Goal: Obtain resource: Download file/media

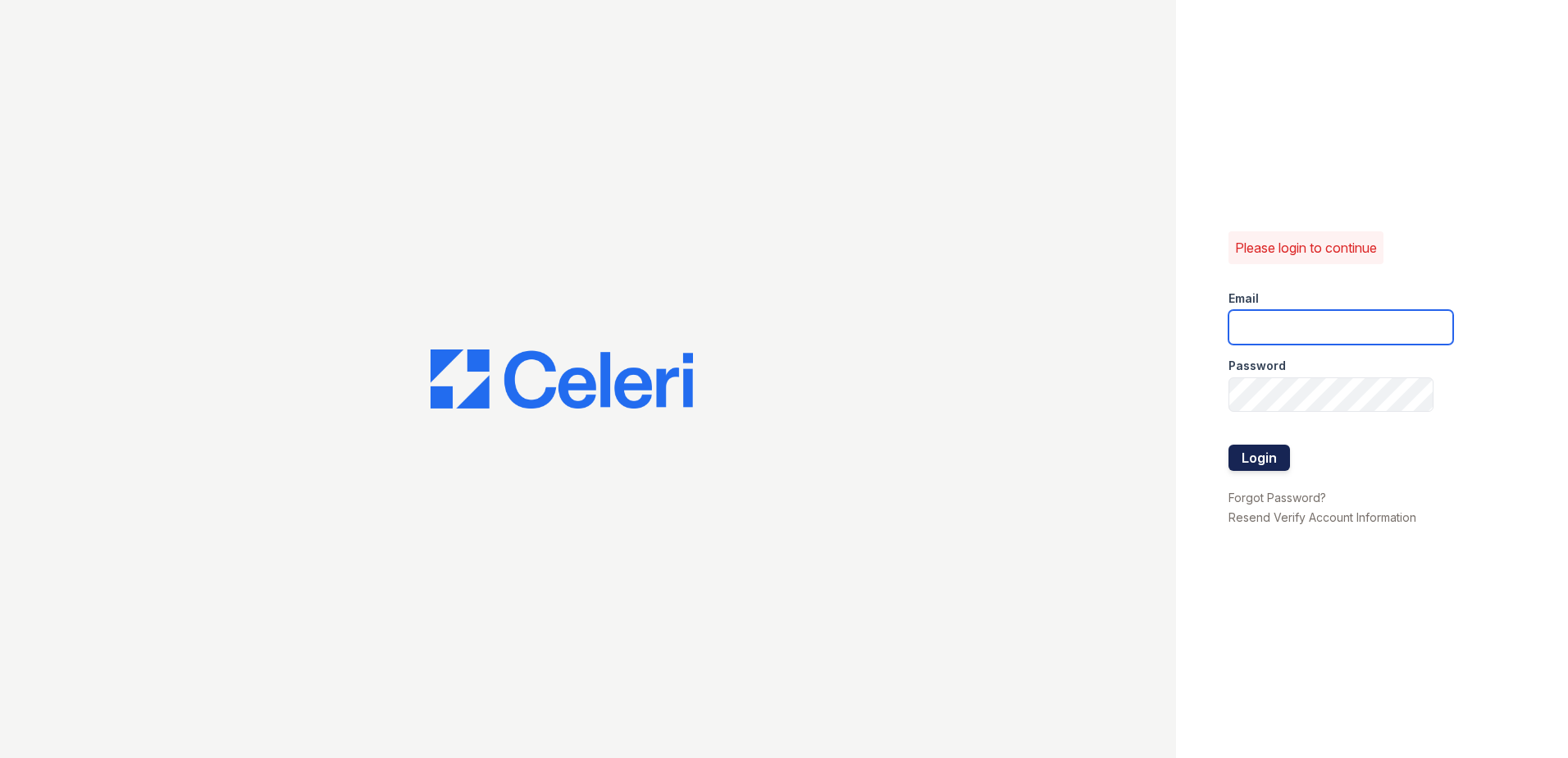
type input "nramirez@trinity-pm.com"
click at [1282, 461] on button "Login" at bounding box center [1259, 458] width 61 height 26
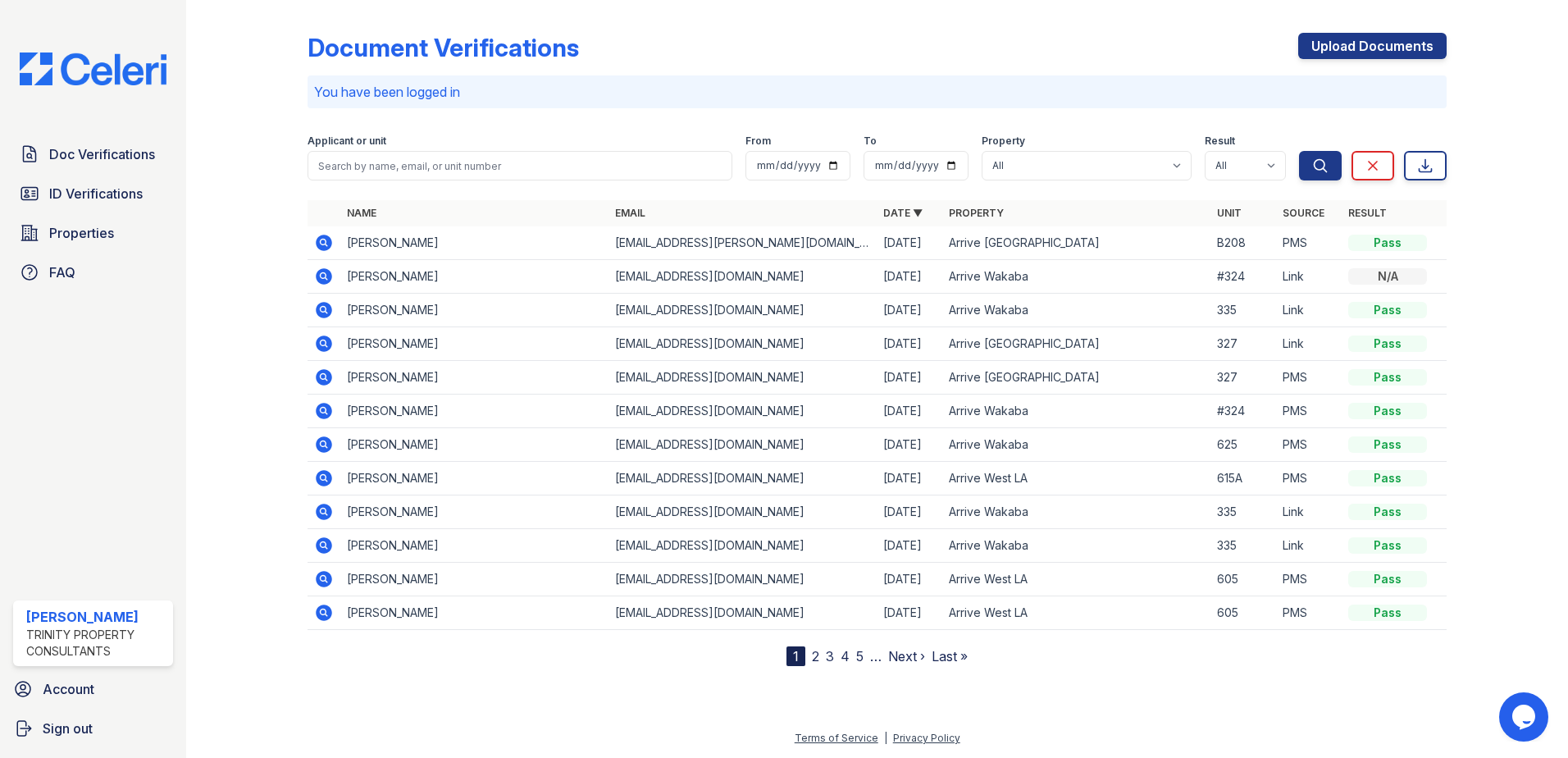
click at [323, 577] on icon at bounding box center [323, 577] width 4 height 4
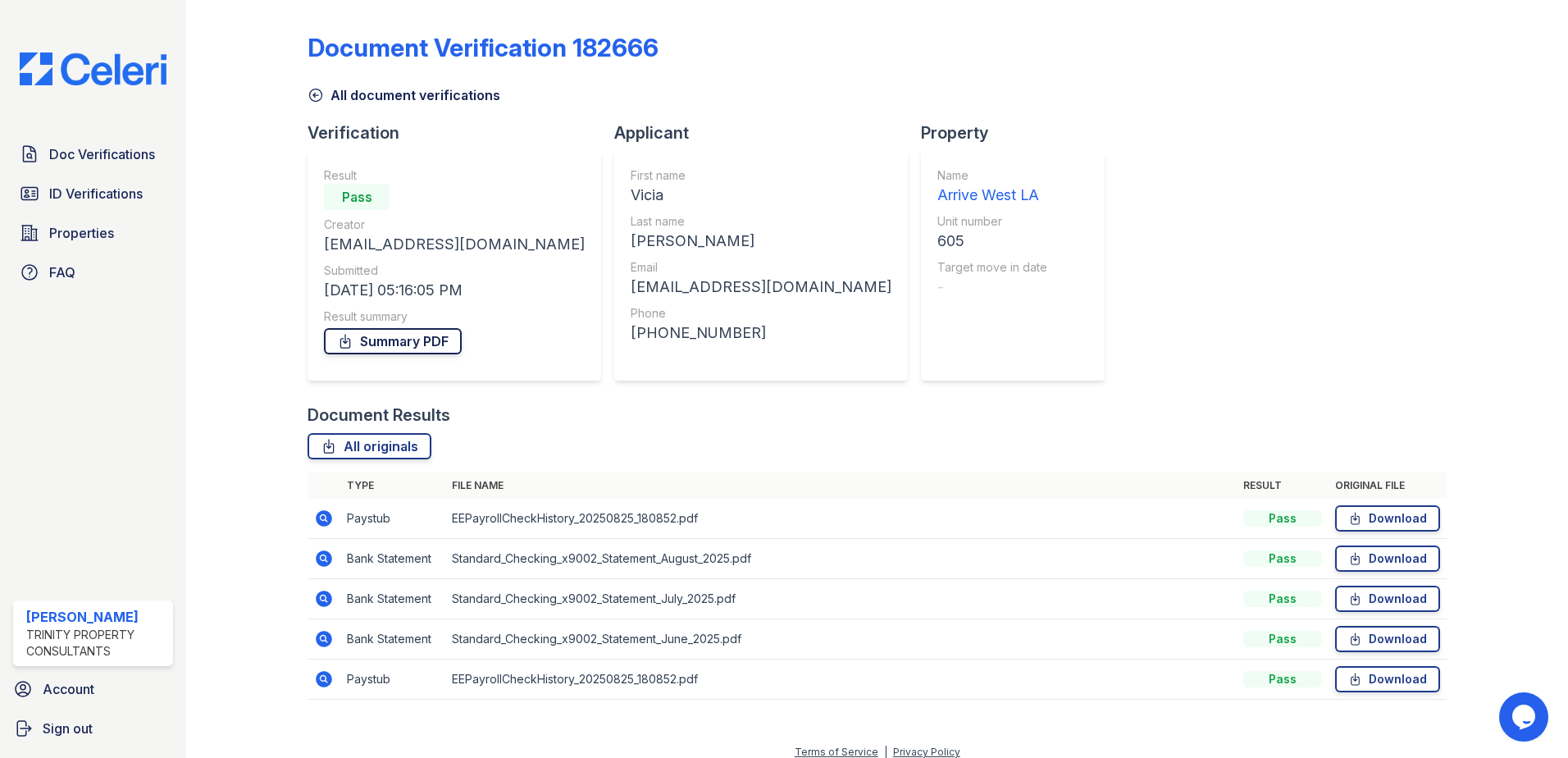
click at [443, 347] on link "Summary PDF" at bounding box center [392, 341] width 138 height 26
click at [319, 94] on icon at bounding box center [316, 95] width 17 height 17
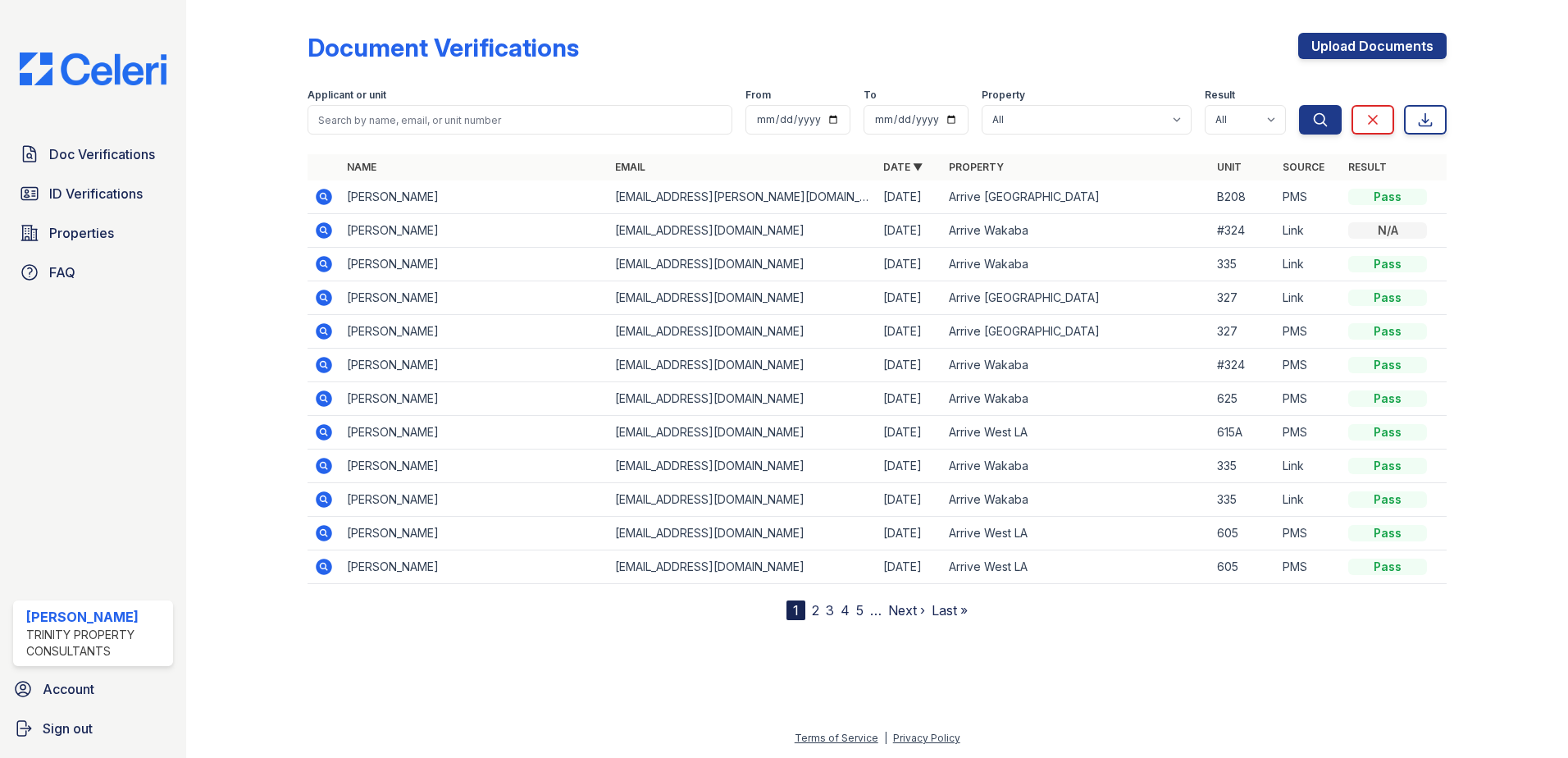
click at [331, 566] on icon at bounding box center [324, 567] width 17 height 17
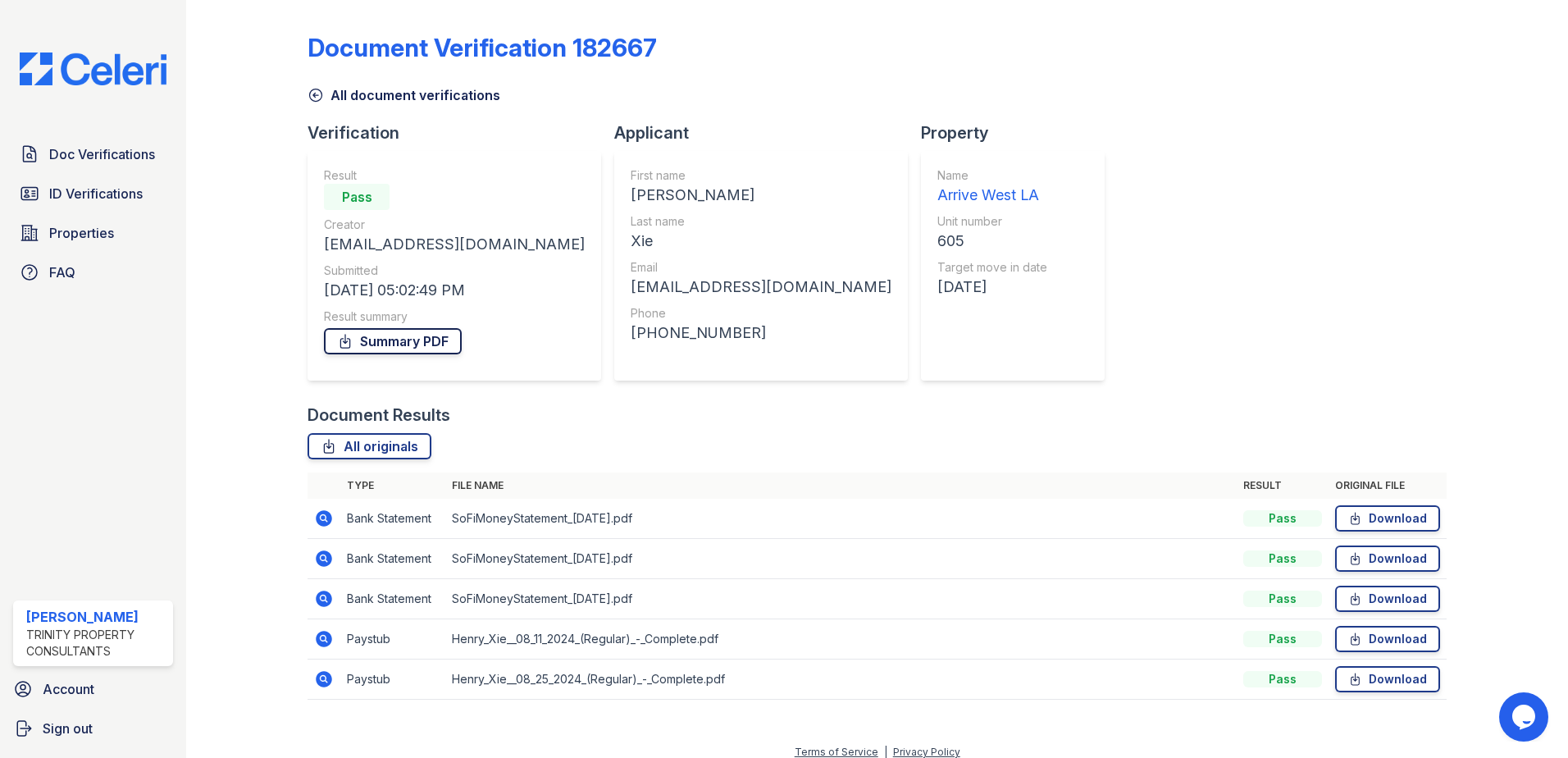
click at [406, 340] on link "Summary PDF" at bounding box center [392, 341] width 138 height 26
click at [316, 97] on icon at bounding box center [316, 95] width 17 height 17
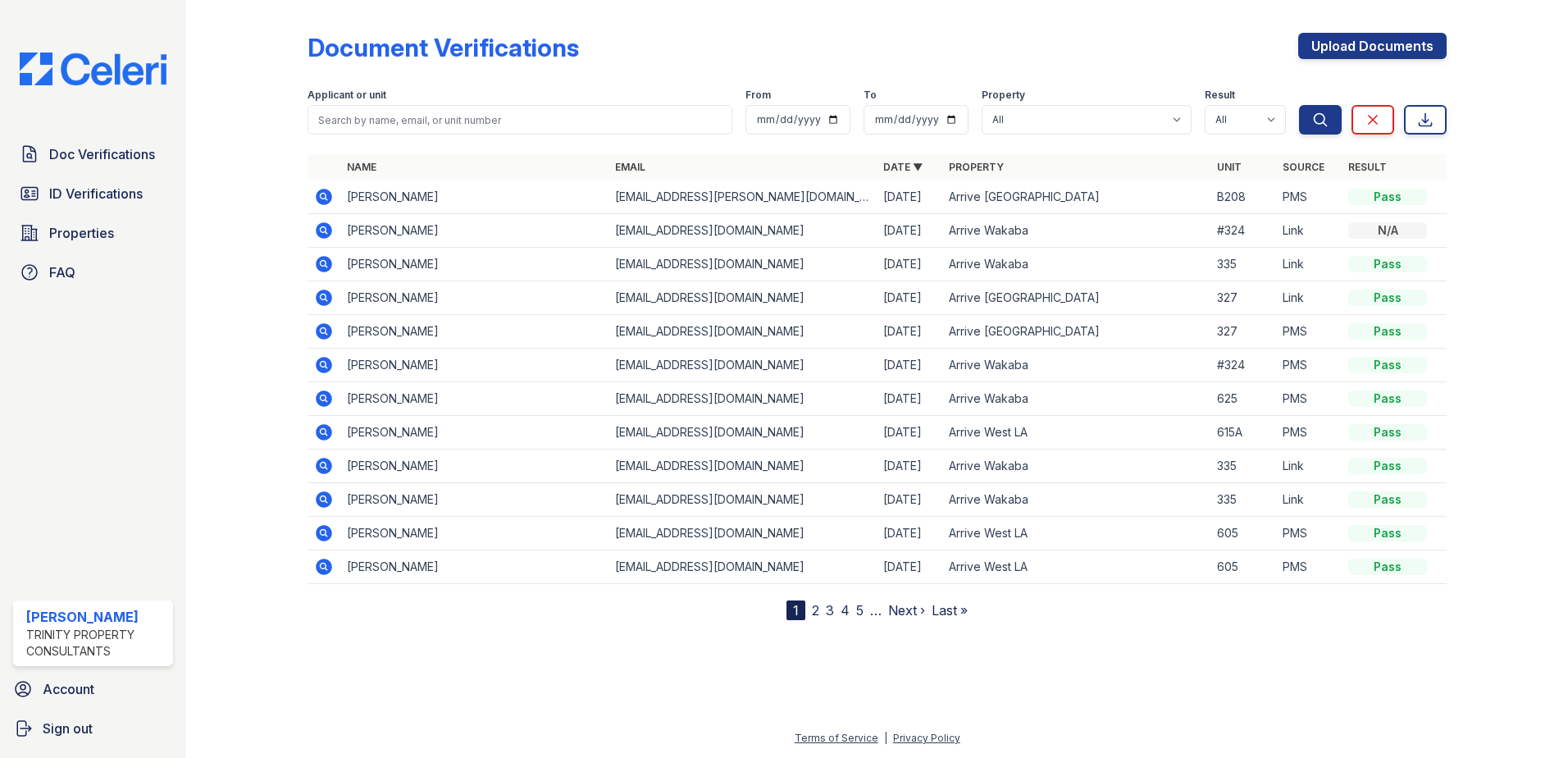
click at [816, 607] on link "2" at bounding box center [816, 610] width 7 height 17
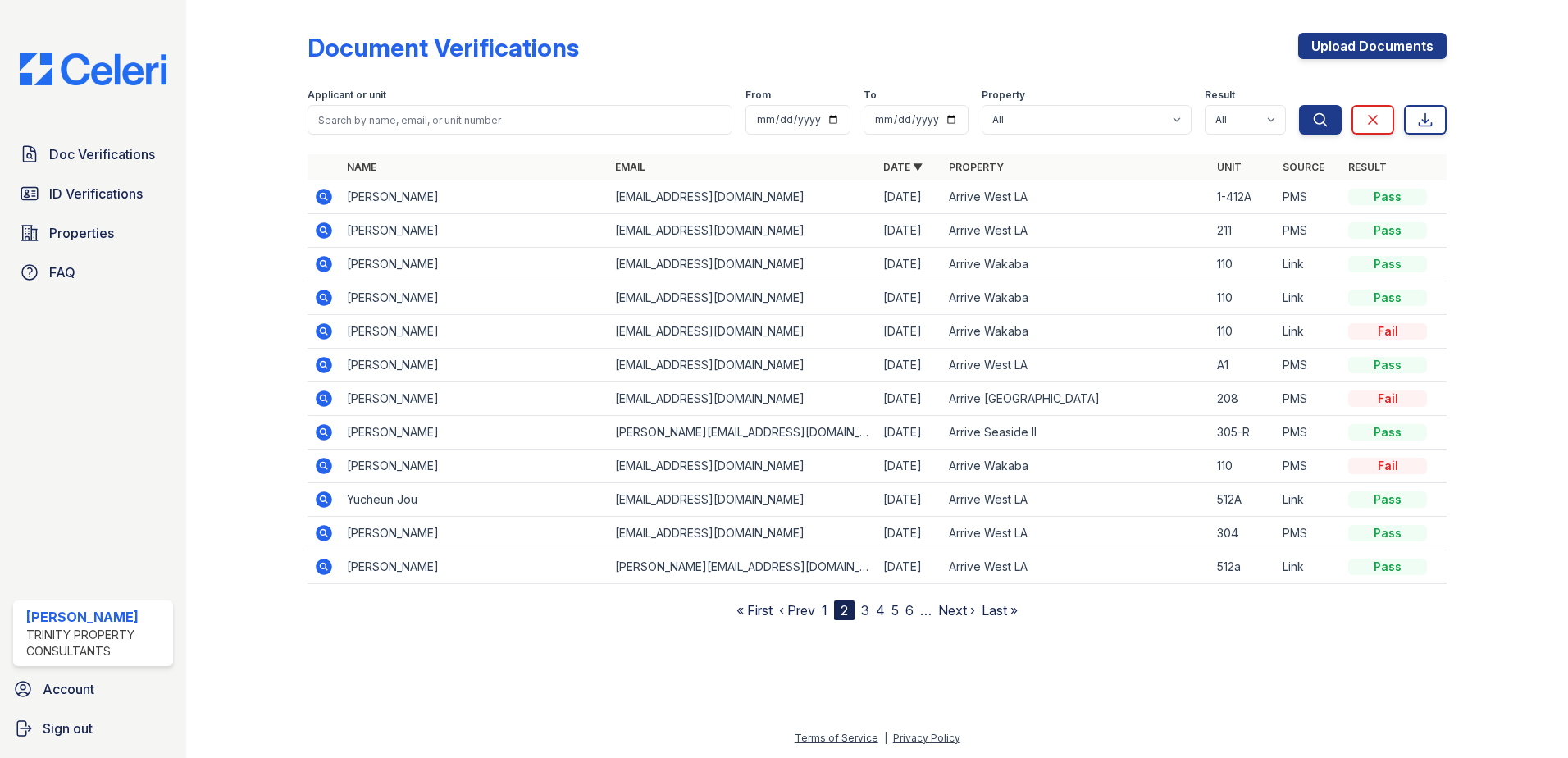
click at [328, 196] on icon at bounding box center [324, 197] width 17 height 17
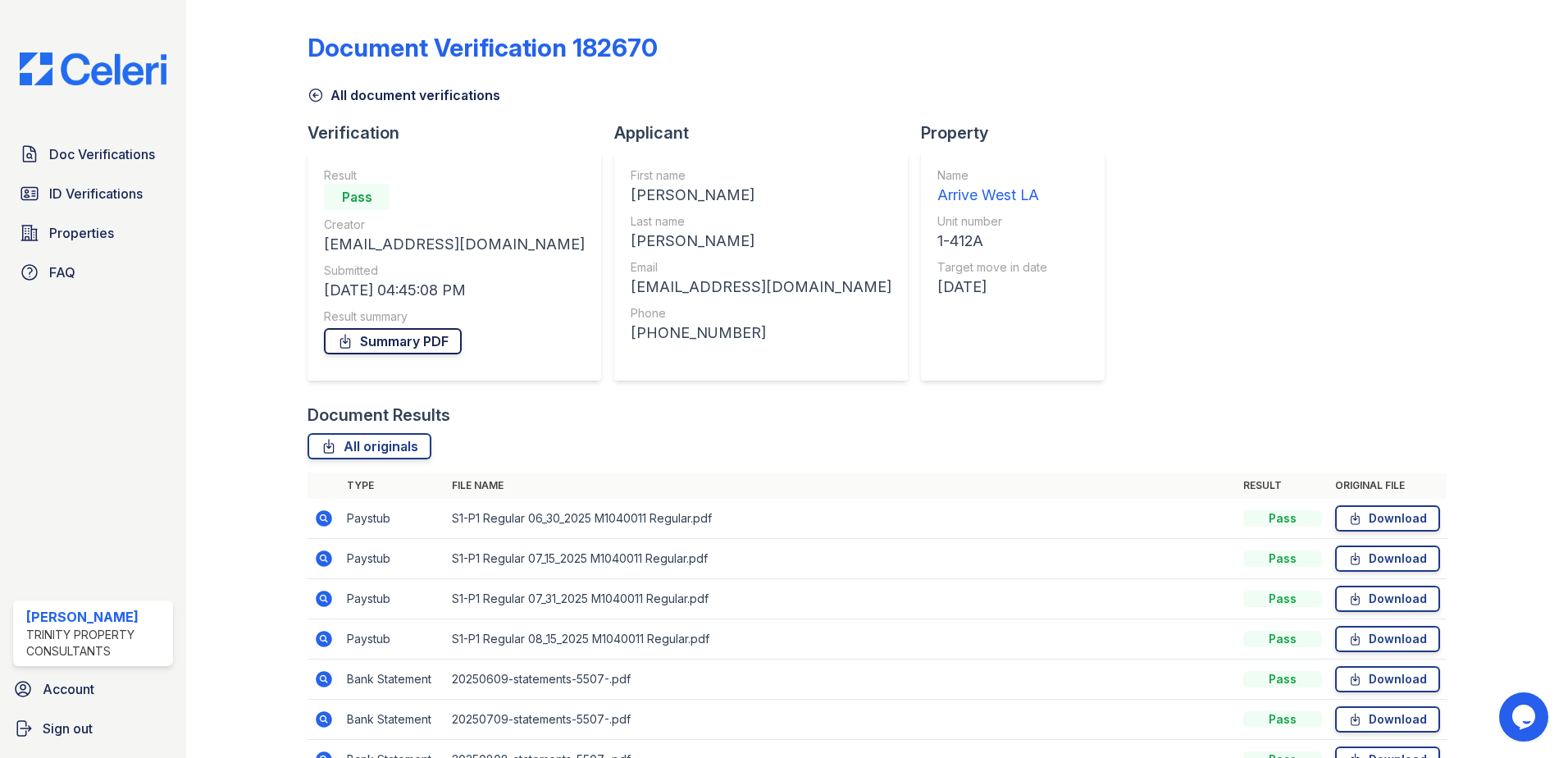
click at [439, 347] on link "Summary PDF" at bounding box center [392, 341] width 138 height 26
drag, startPoint x: 315, startPoint y: 93, endPoint x: 284, endPoint y: 128, distance: 46.8
click at [315, 93] on icon at bounding box center [316, 95] width 17 height 17
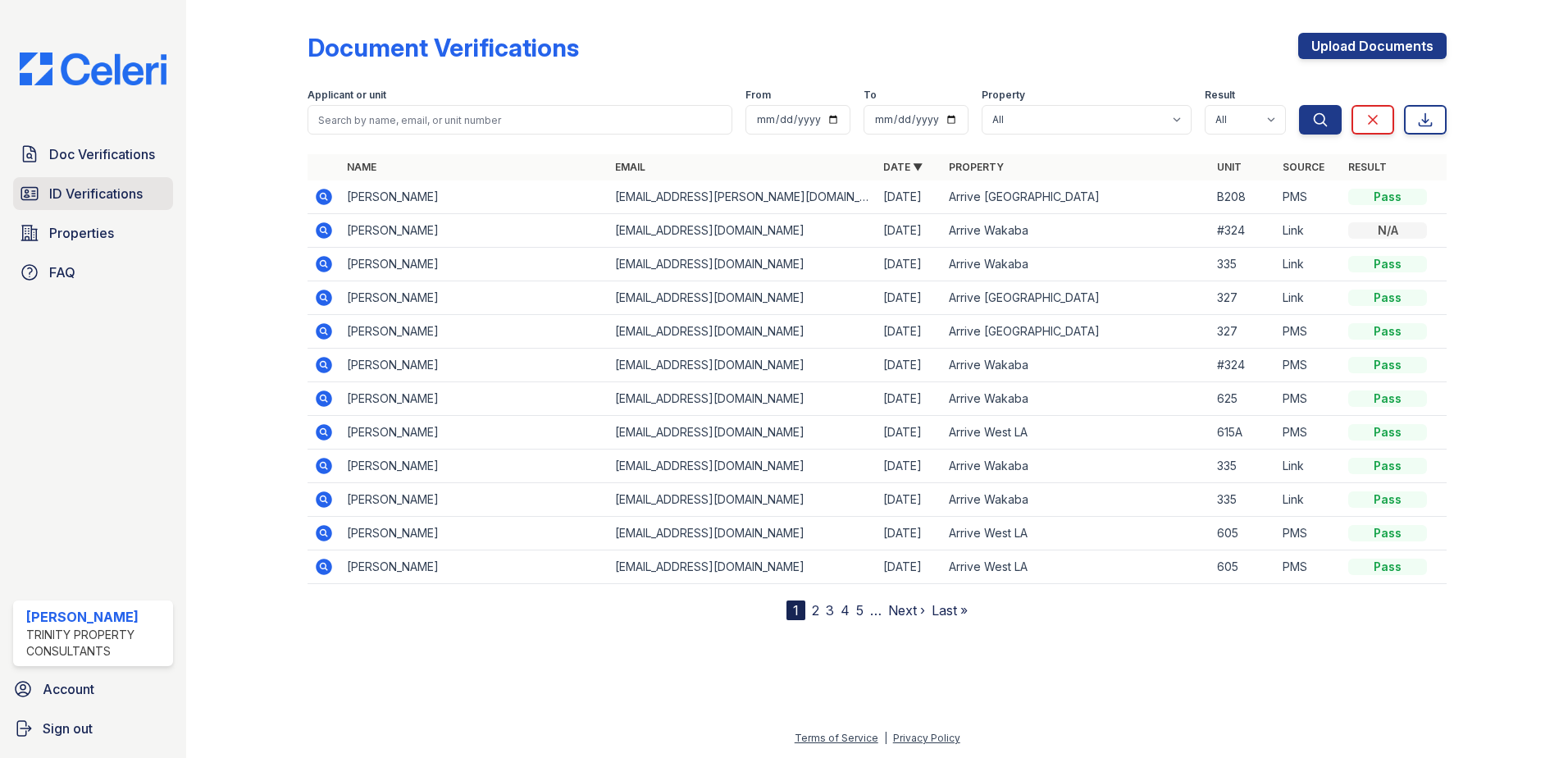
click at [133, 190] on span "ID Verifications" at bounding box center [96, 193] width 94 height 19
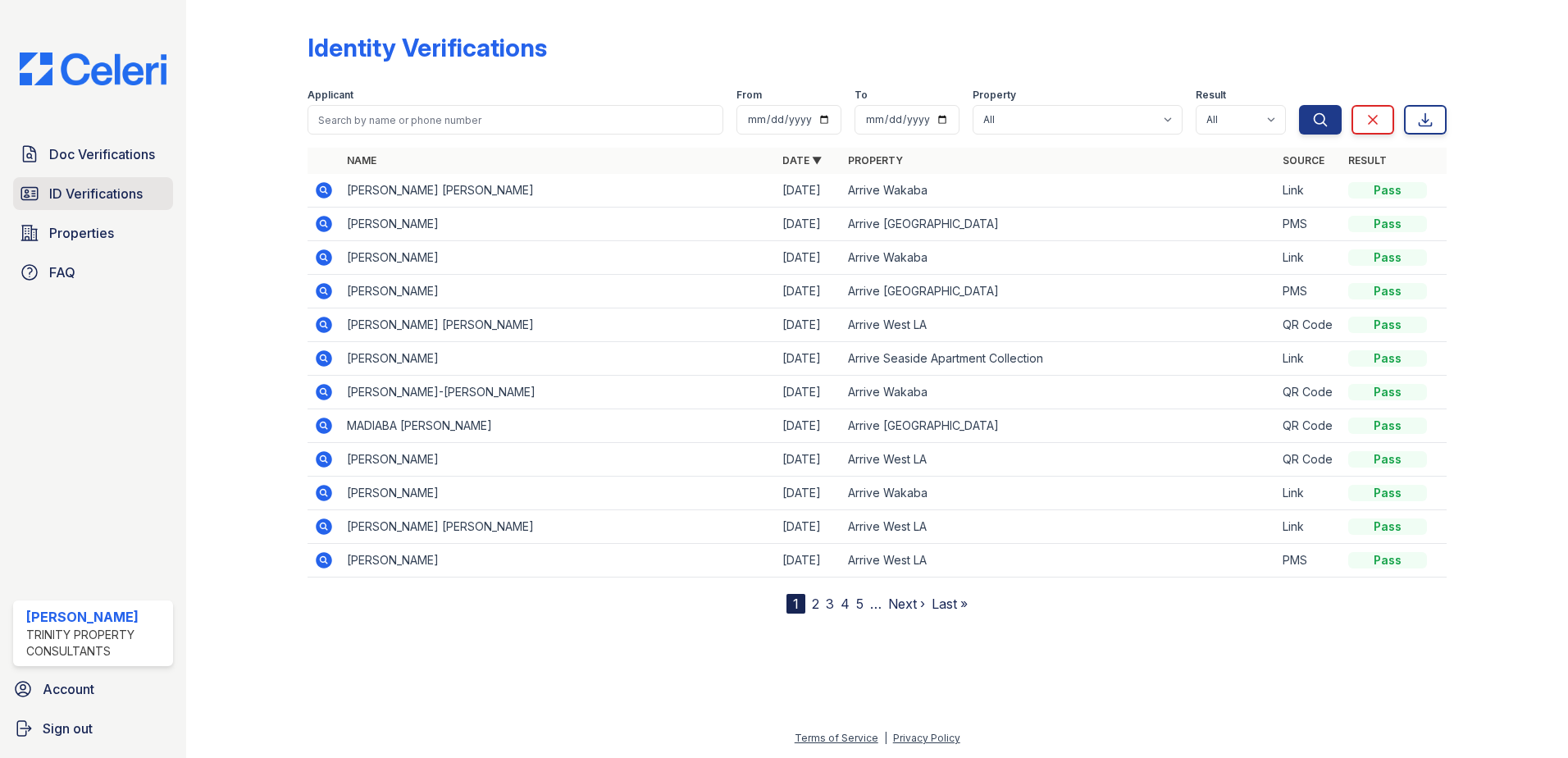
click at [55, 183] on link "ID Verifications" at bounding box center [93, 193] width 160 height 32
click at [818, 601] on link "2" at bounding box center [816, 604] width 7 height 17
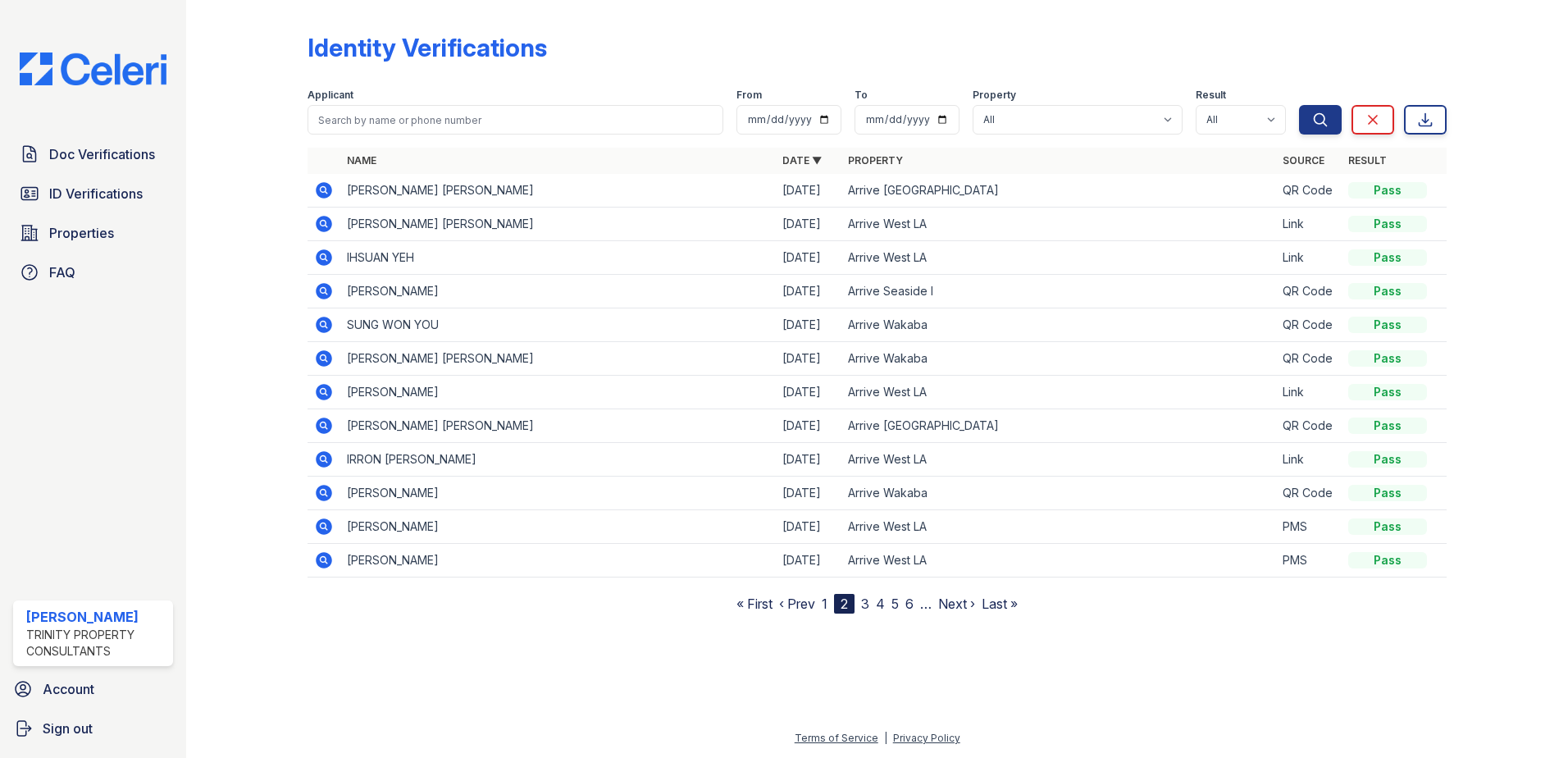
click at [327, 527] on icon at bounding box center [324, 526] width 17 height 17
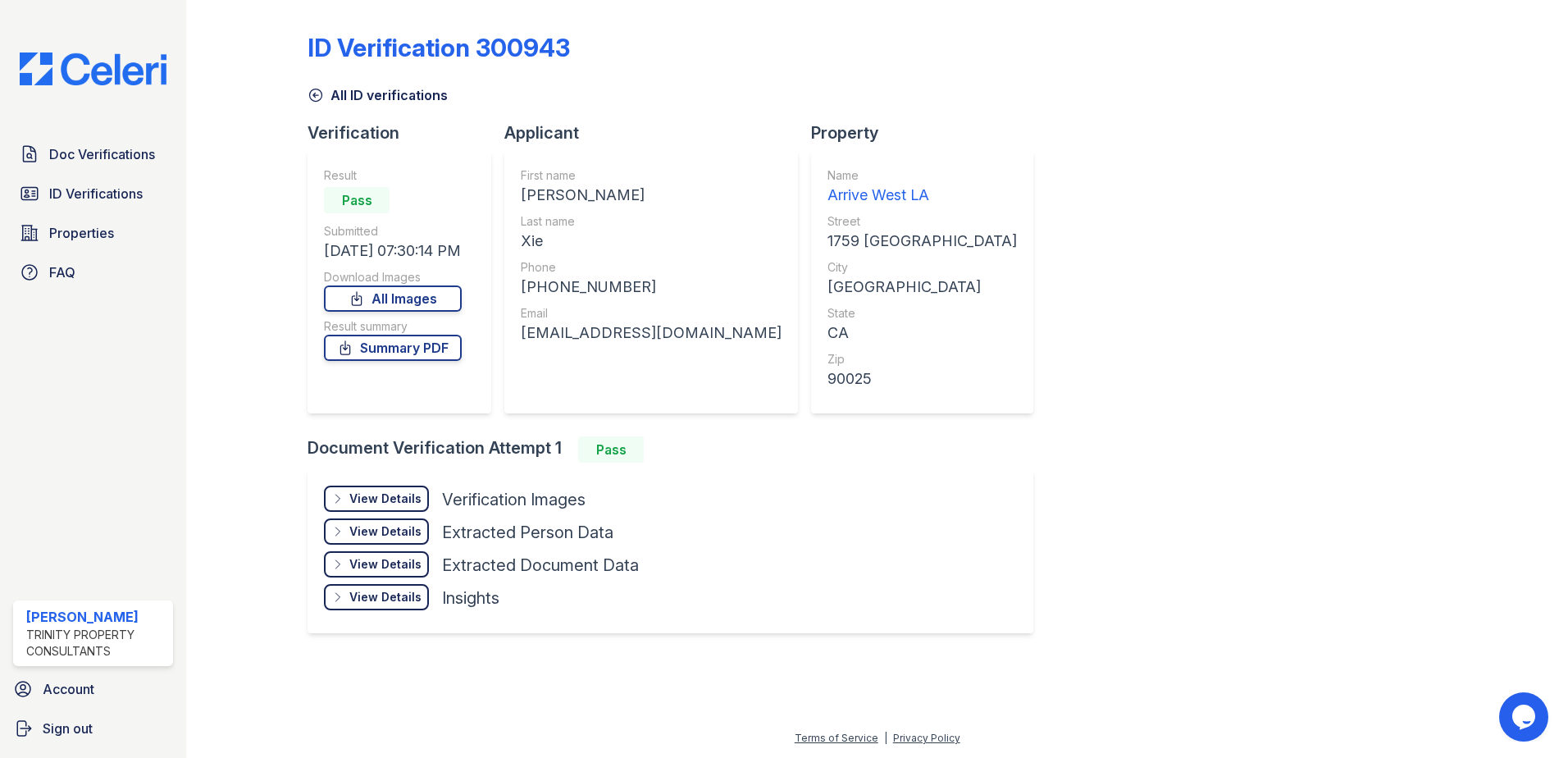
drag, startPoint x: 315, startPoint y: 97, endPoint x: 326, endPoint y: 121, distance: 26.4
click at [314, 97] on icon at bounding box center [316, 95] width 17 height 17
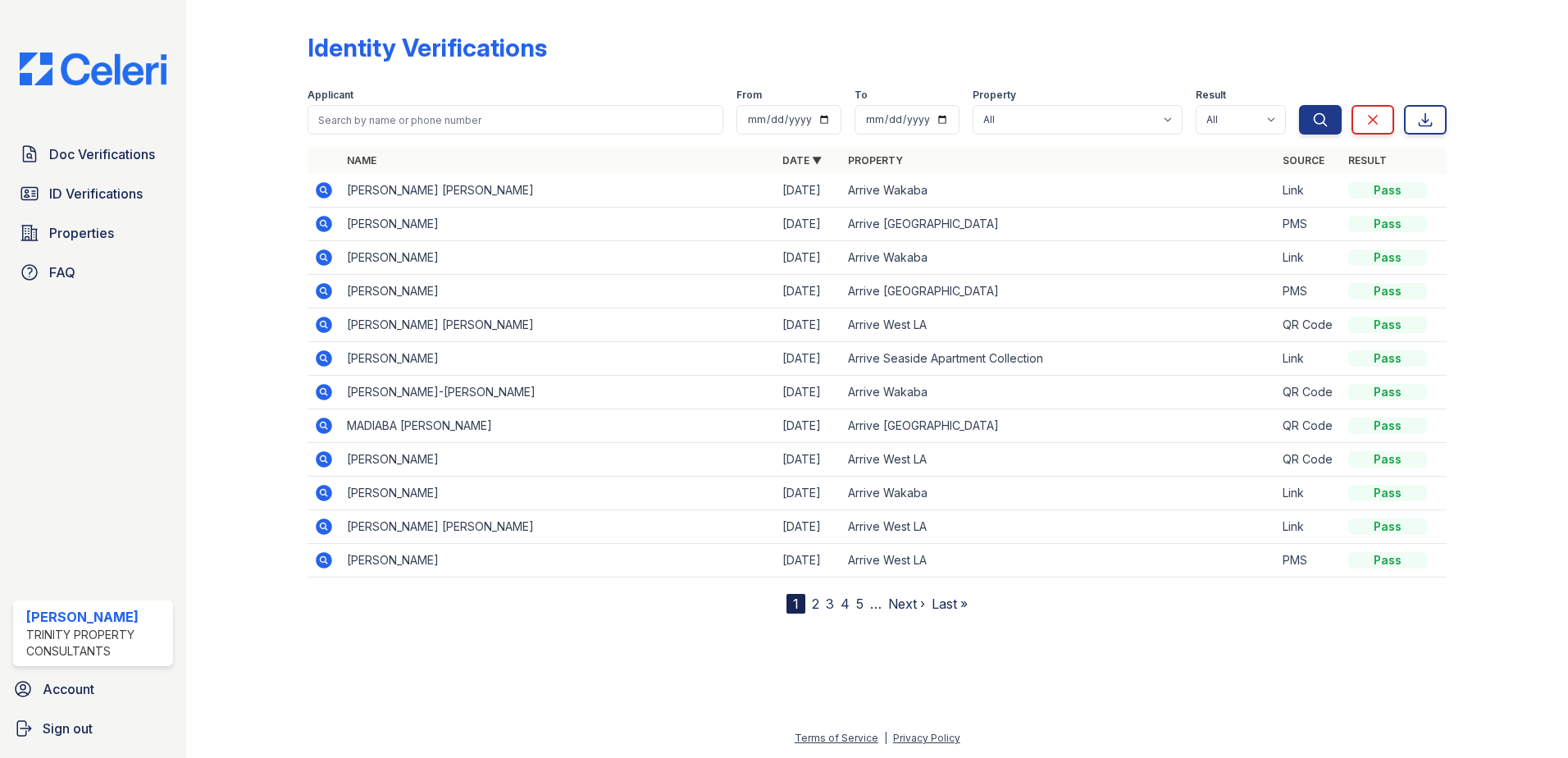
click at [815, 599] on link "2" at bounding box center [816, 604] width 7 height 17
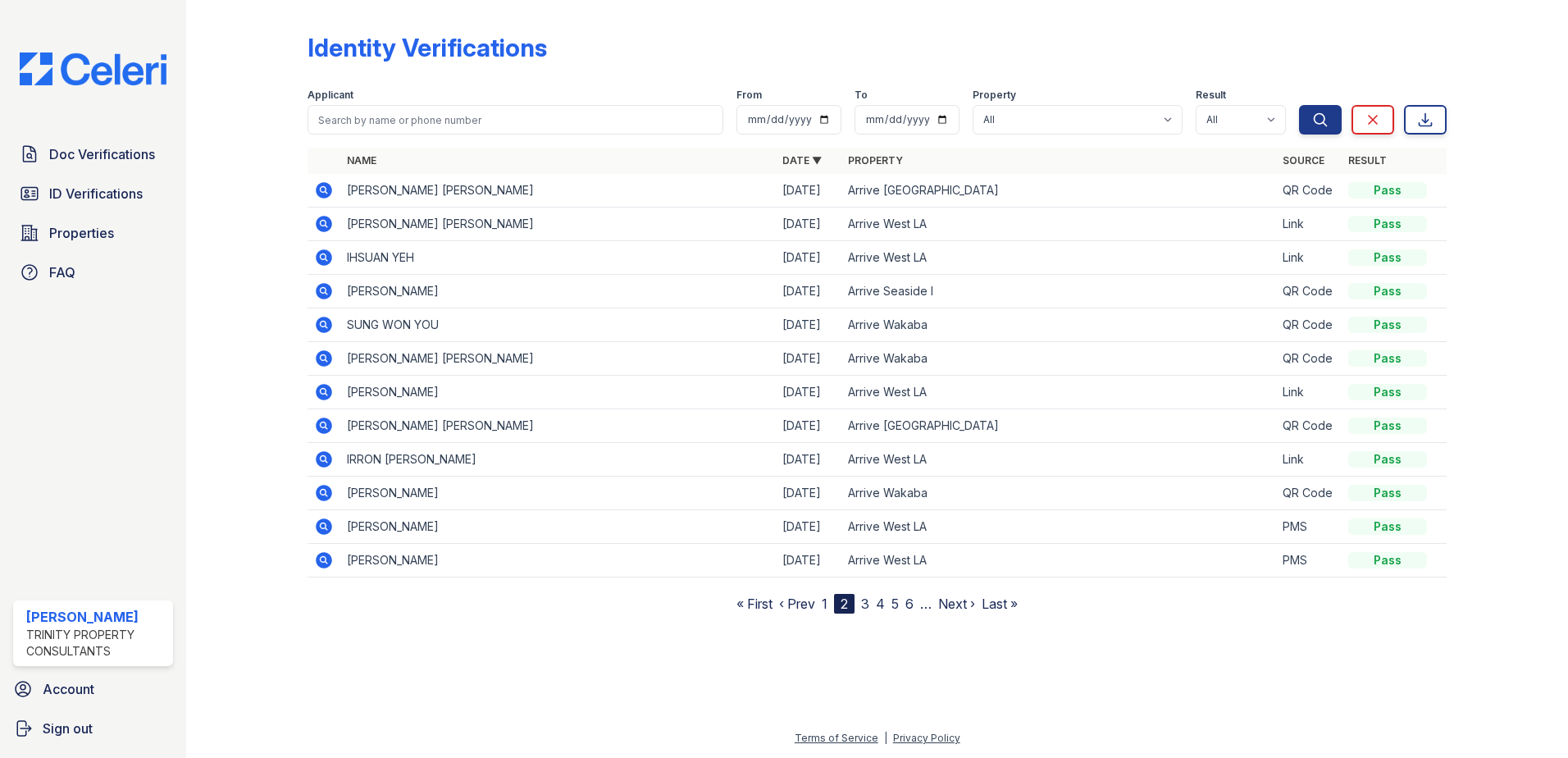
click at [323, 561] on icon at bounding box center [323, 559] width 4 height 4
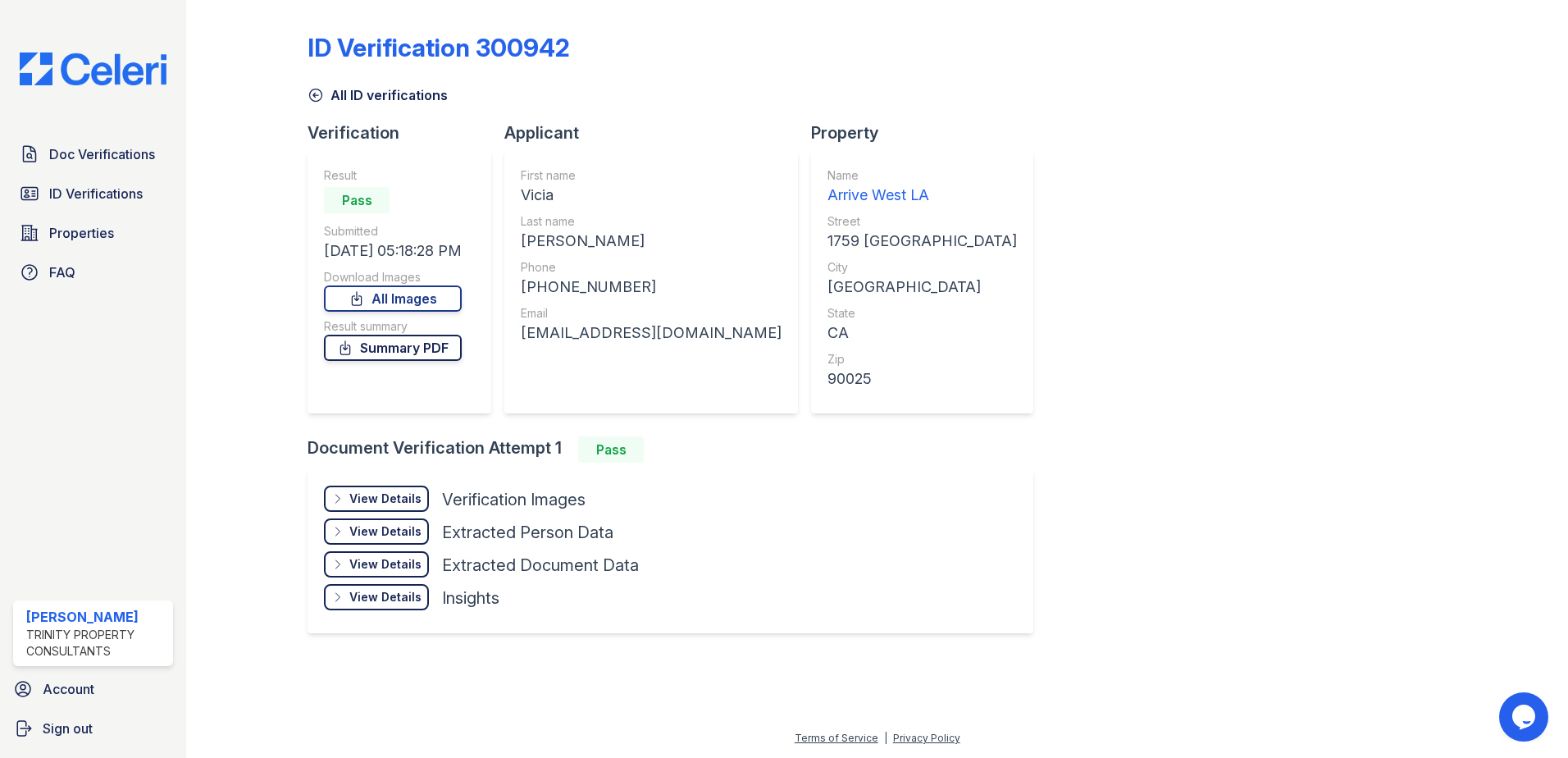
click at [428, 346] on link "Summary PDF" at bounding box center [392, 348] width 138 height 26
click at [319, 94] on icon at bounding box center [316, 95] width 17 height 17
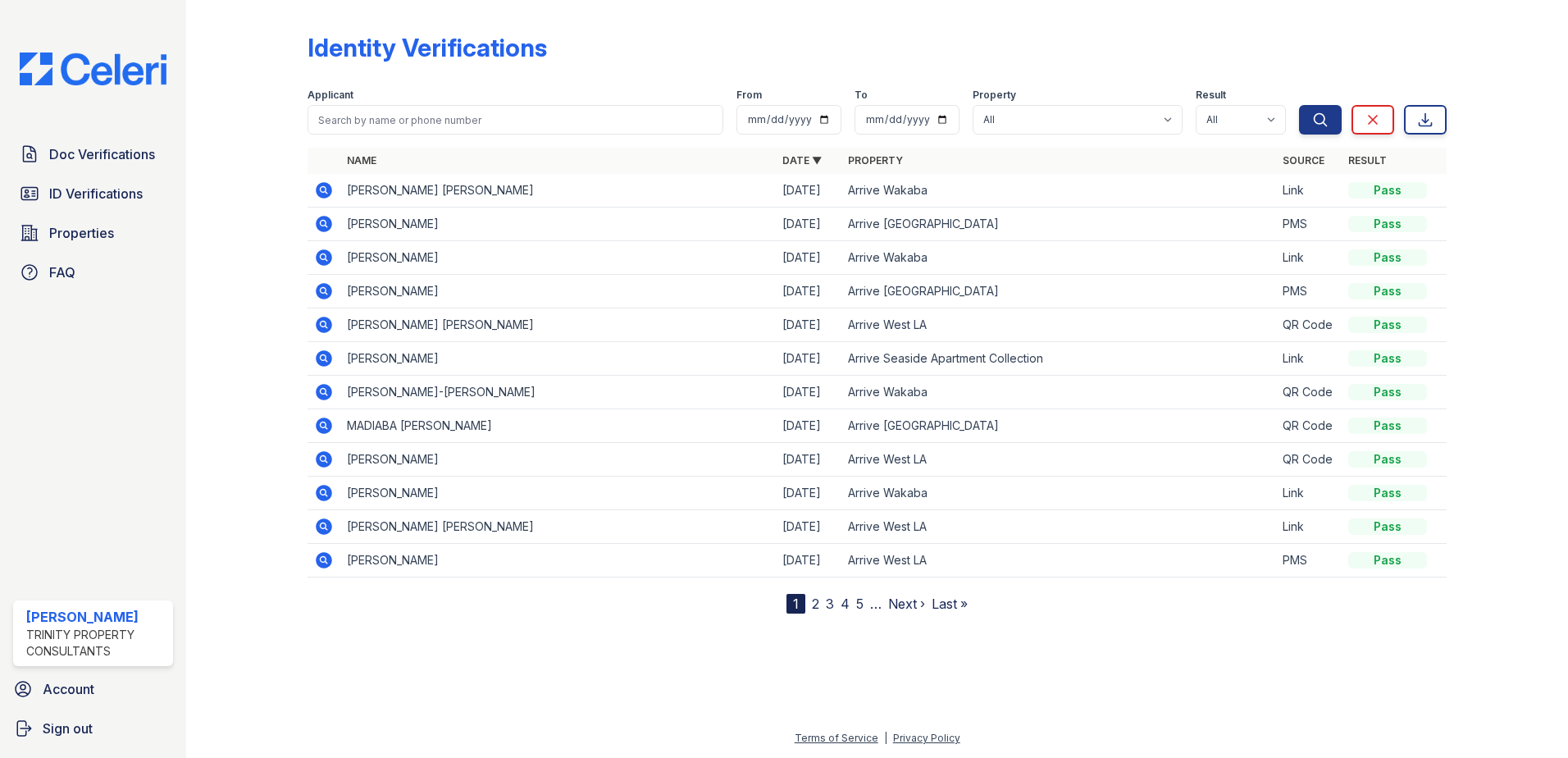
click at [827, 603] on link "3" at bounding box center [830, 604] width 8 height 17
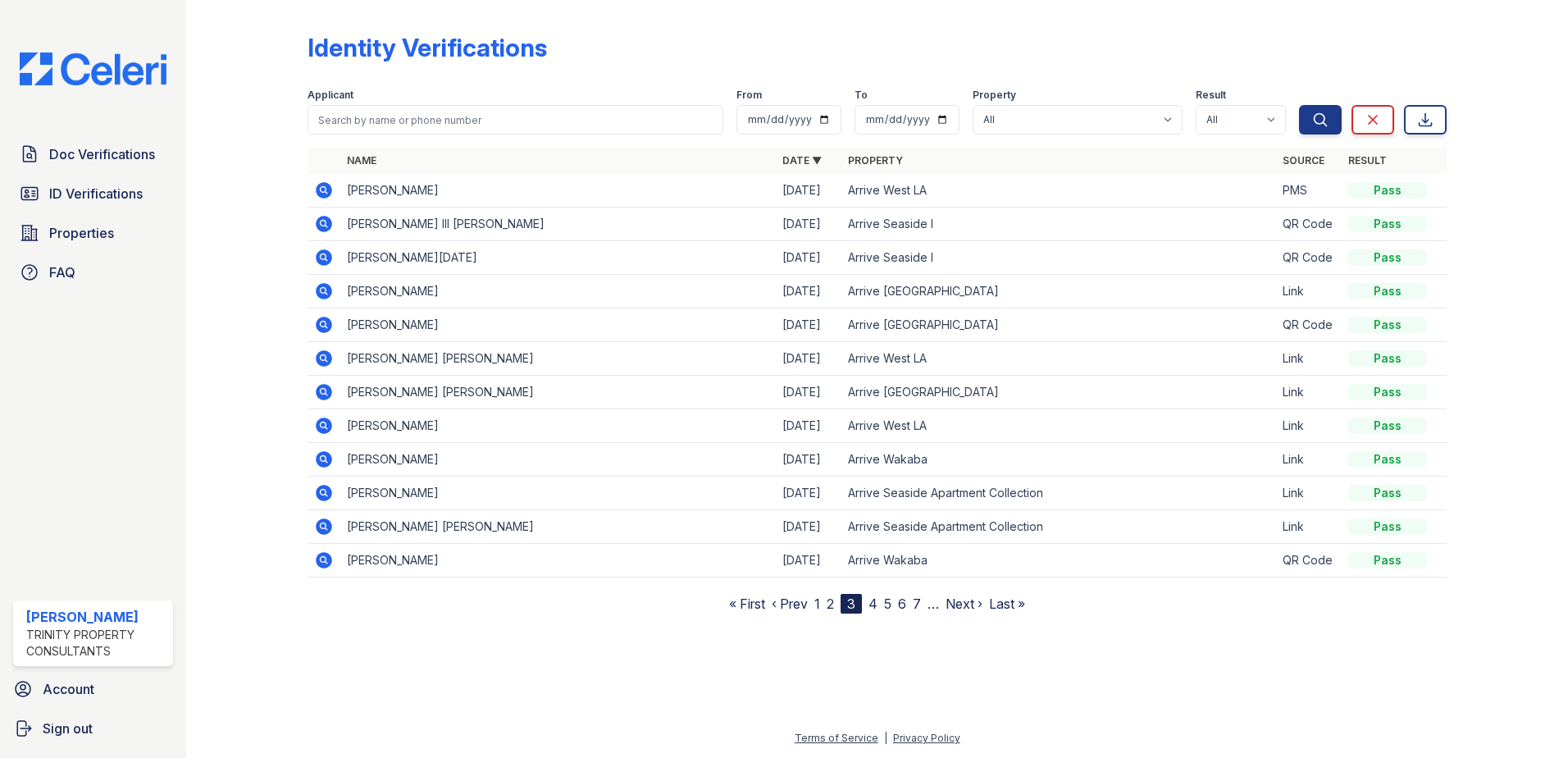
click at [816, 603] on link "1" at bounding box center [817, 604] width 6 height 17
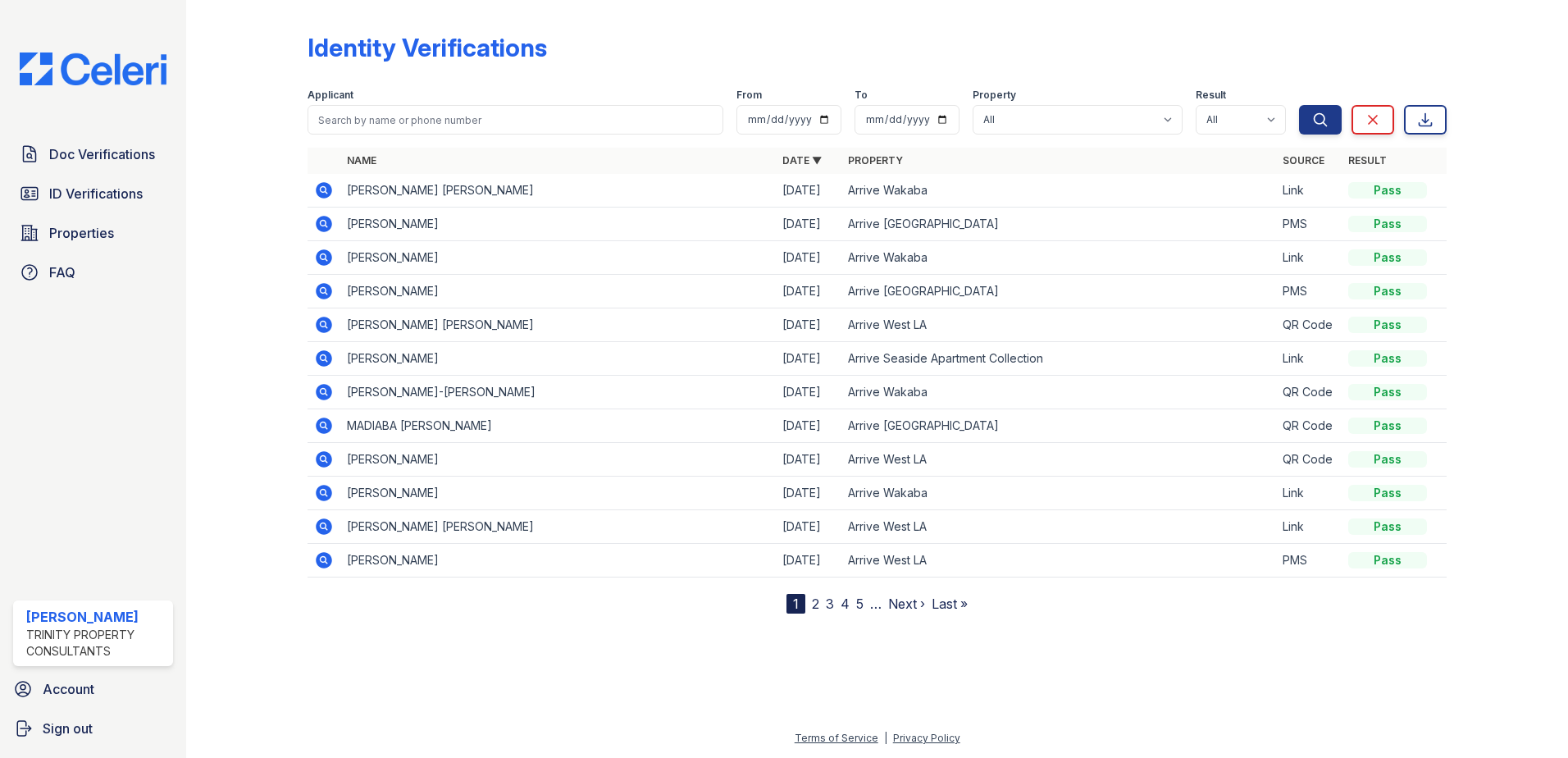
click at [814, 603] on link "2" at bounding box center [816, 604] width 7 height 17
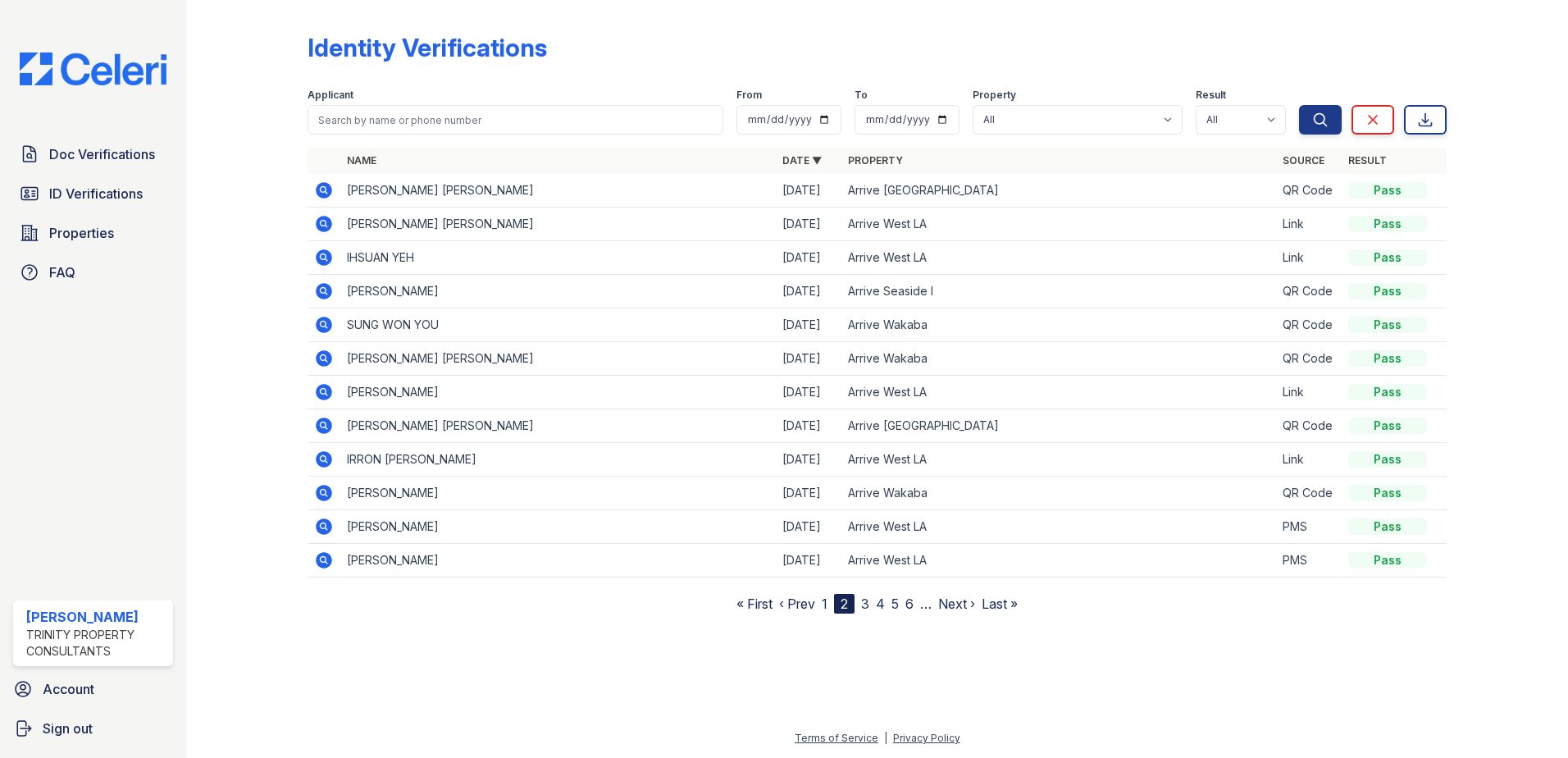
click at [327, 527] on icon at bounding box center [324, 526] width 17 height 17
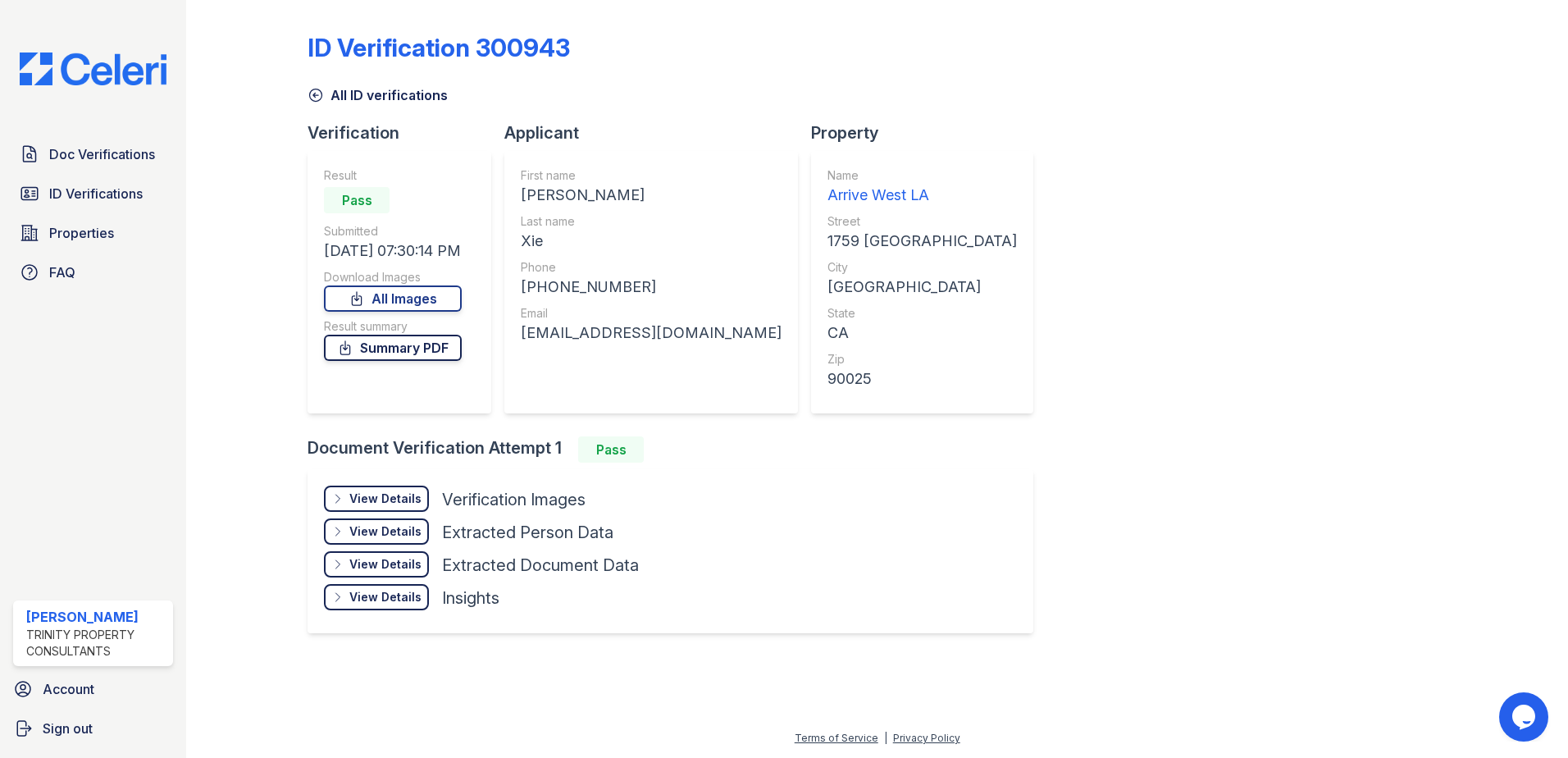
click at [430, 348] on link "Summary PDF" at bounding box center [392, 348] width 138 height 26
click at [318, 91] on icon at bounding box center [316, 95] width 17 height 17
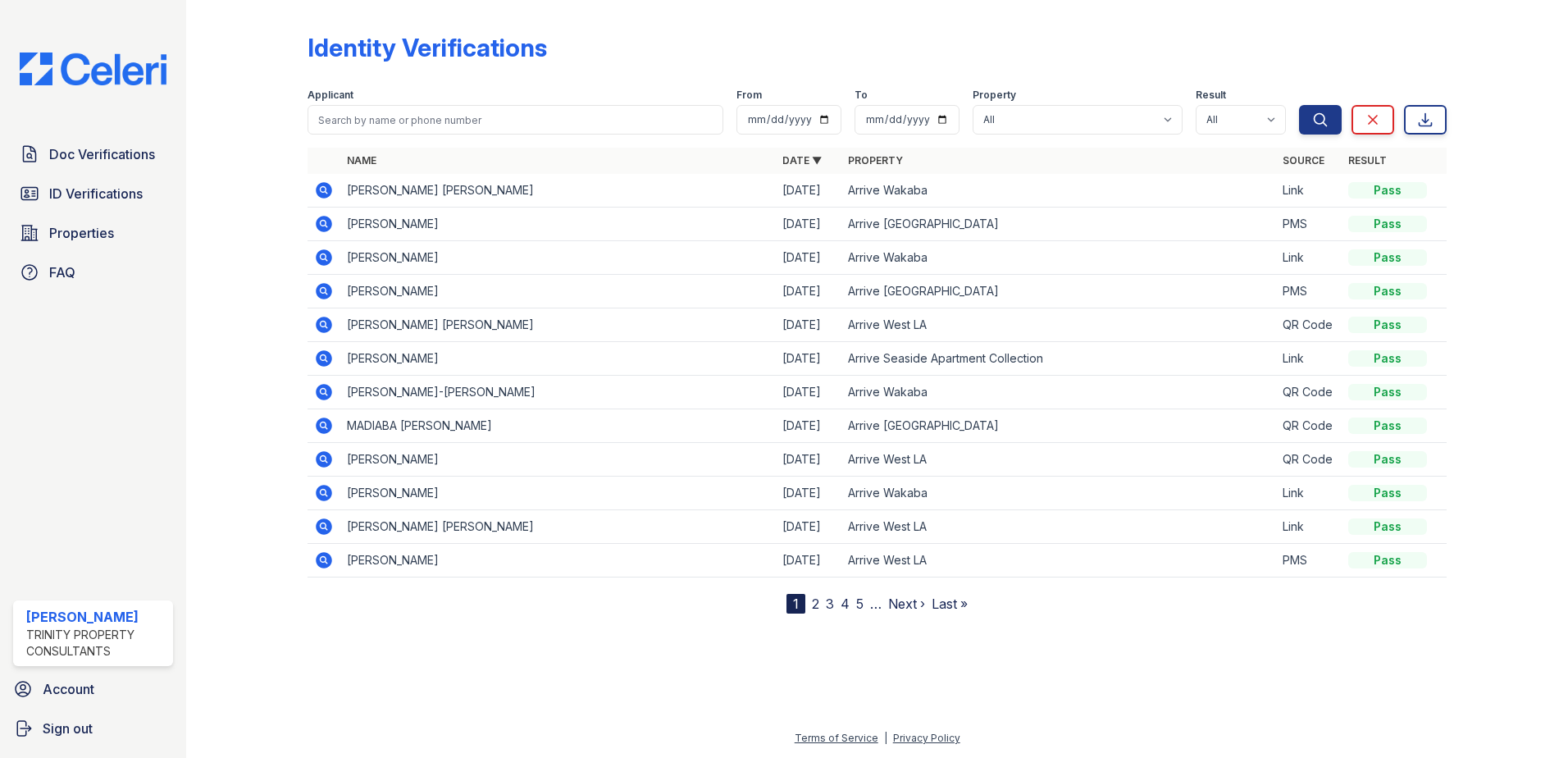
click at [818, 601] on link "2" at bounding box center [816, 604] width 7 height 17
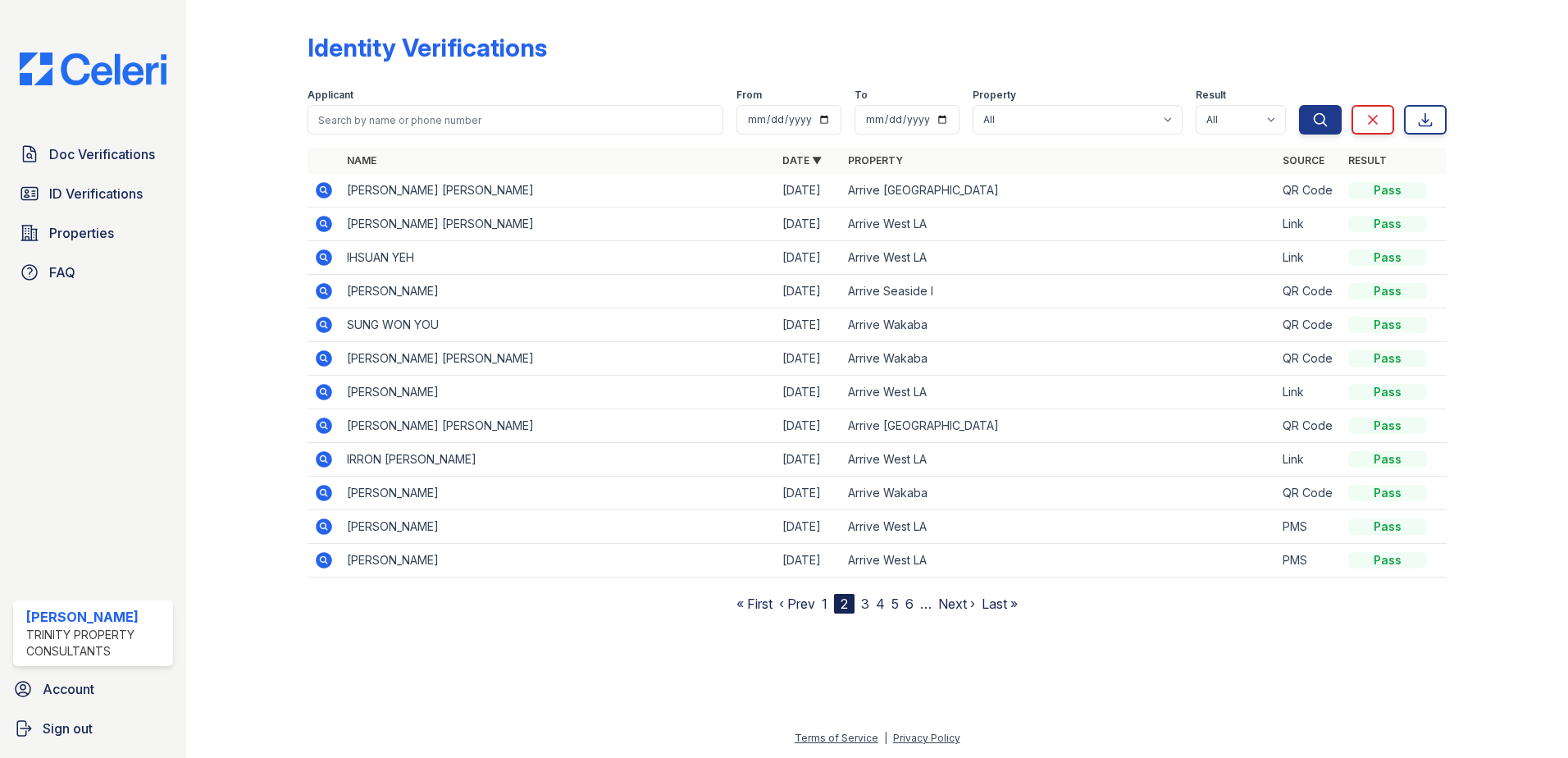
click at [862, 606] on link "3" at bounding box center [865, 604] width 8 height 17
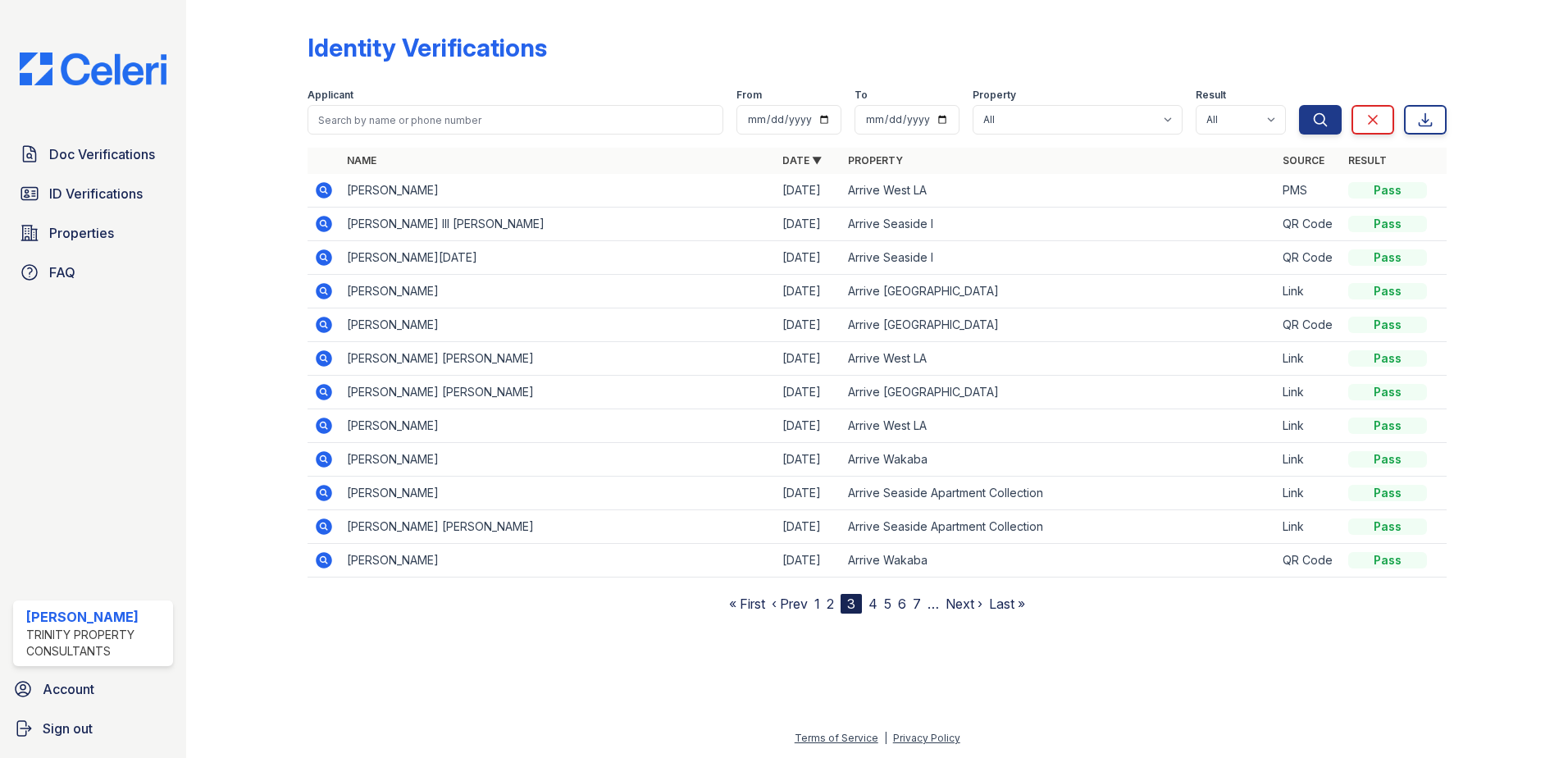
click at [326, 189] on icon at bounding box center [324, 190] width 19 height 19
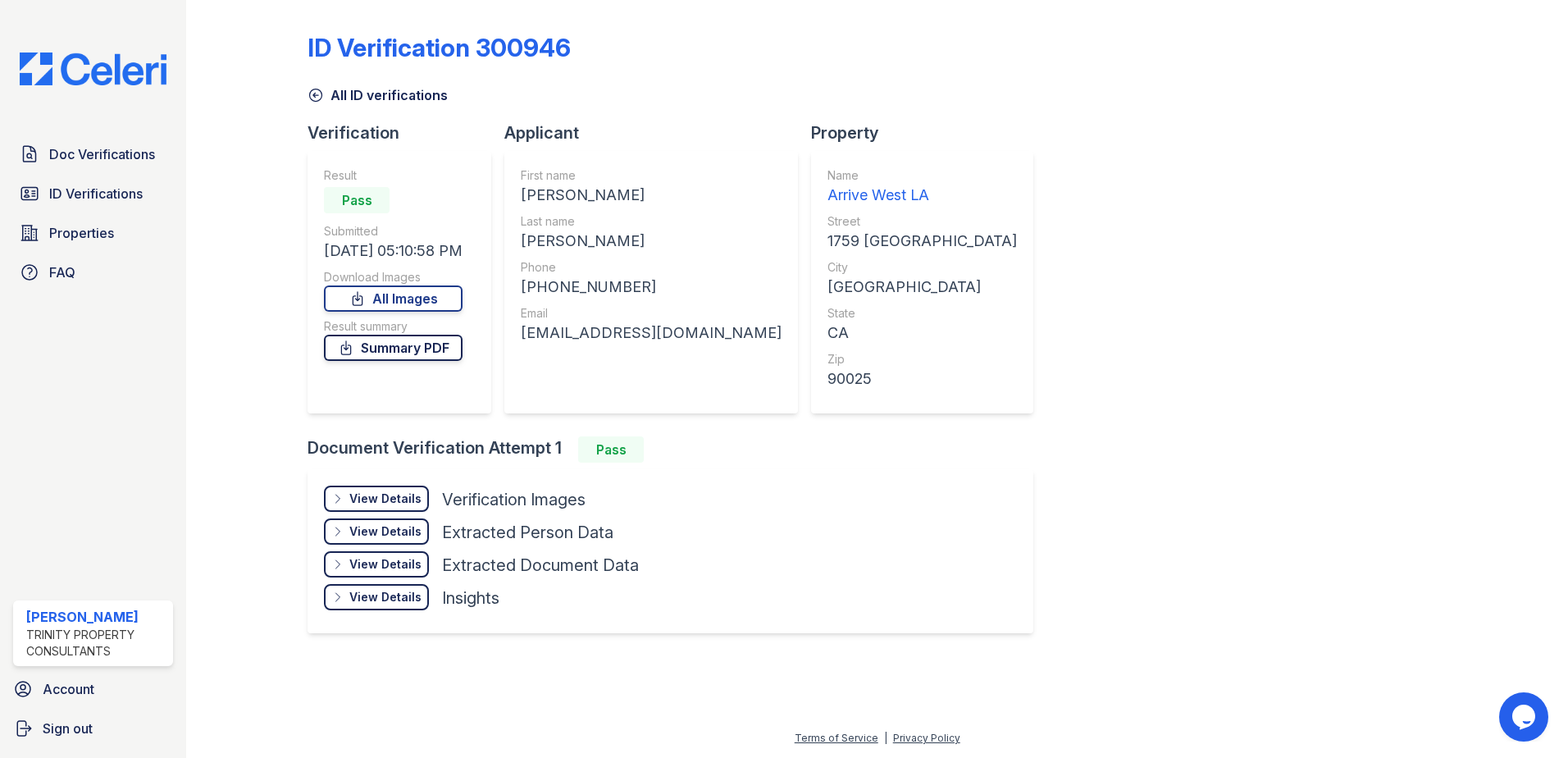
click at [404, 346] on link "Summary PDF" at bounding box center [393, 348] width 139 height 26
click at [1148, 269] on div "ID Verification 300946 All ID verifications Verification Result Pass Submitted …" at bounding box center [877, 331] width 1139 height 650
